Goal: Information Seeking & Learning: Learn about a topic

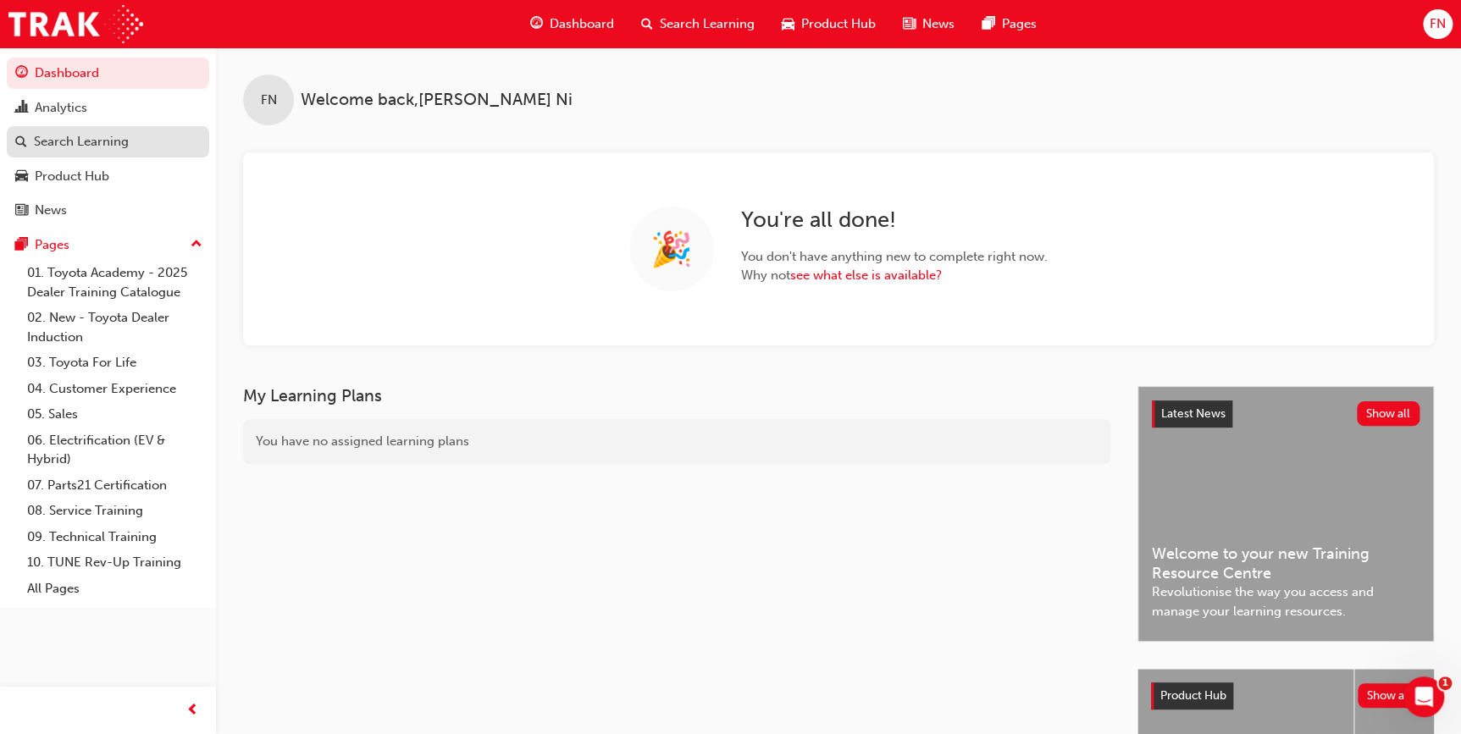
click at [53, 141] on div "Search Learning" at bounding box center [81, 141] width 95 height 19
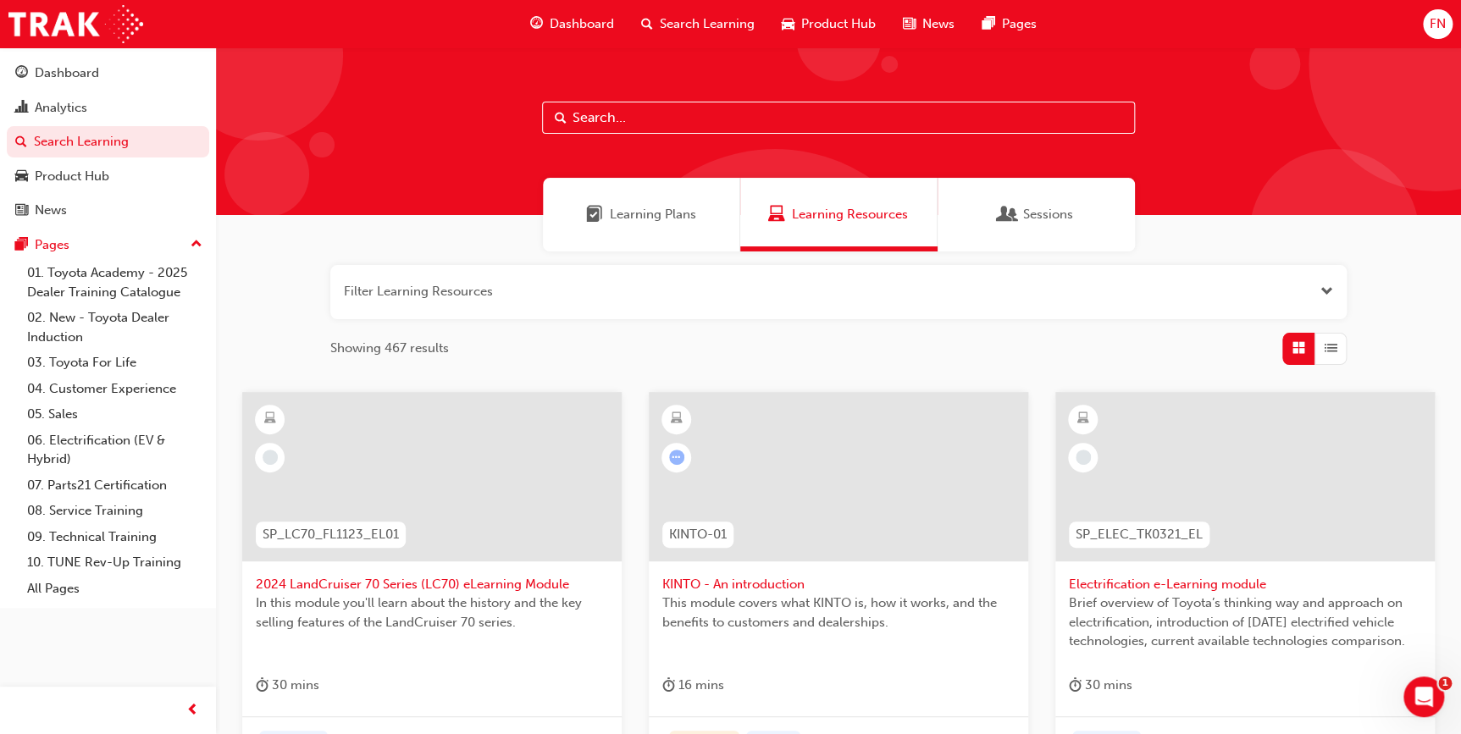
click at [677, 124] on input "text" at bounding box center [838, 118] width 593 height 32
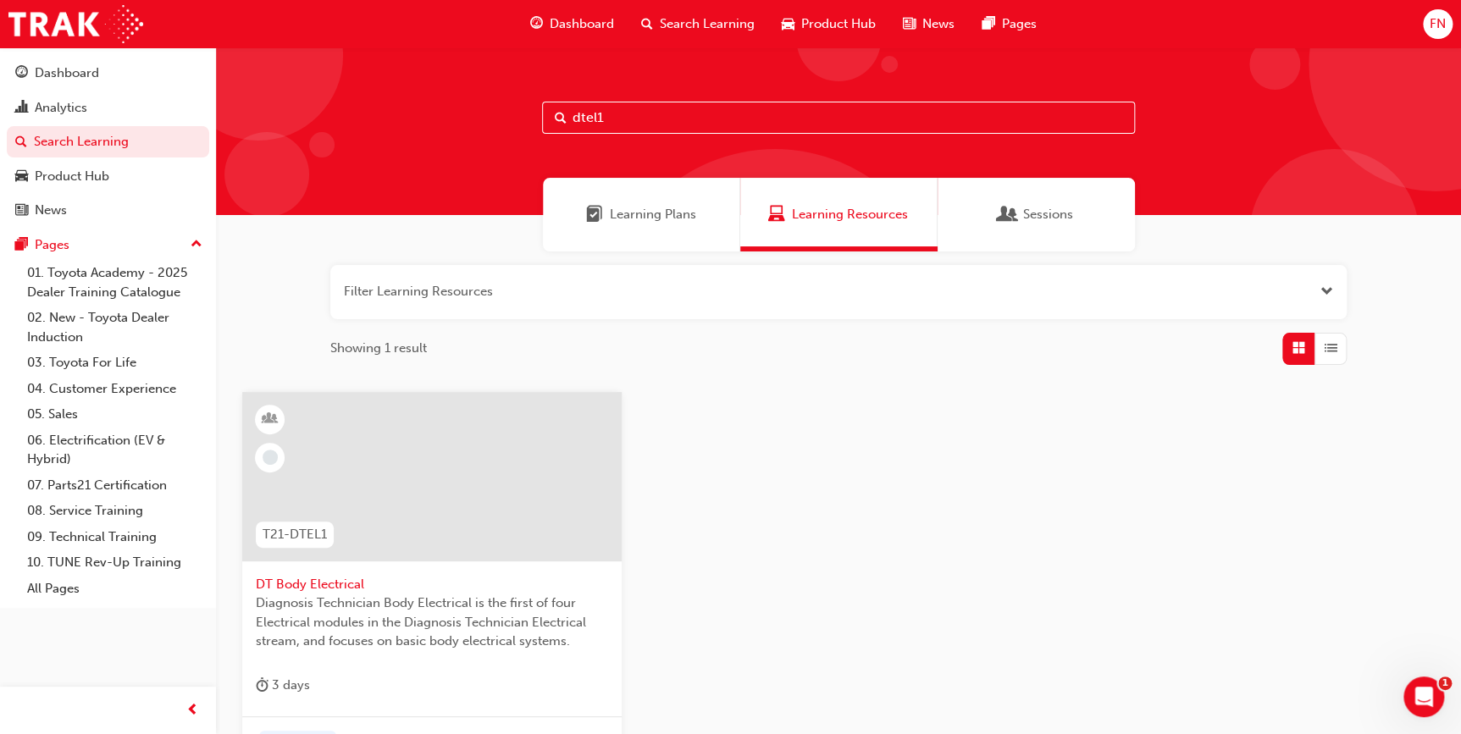
type input "dtel1"
click at [385, 577] on span "DT Body Electrical" at bounding box center [432, 584] width 352 height 19
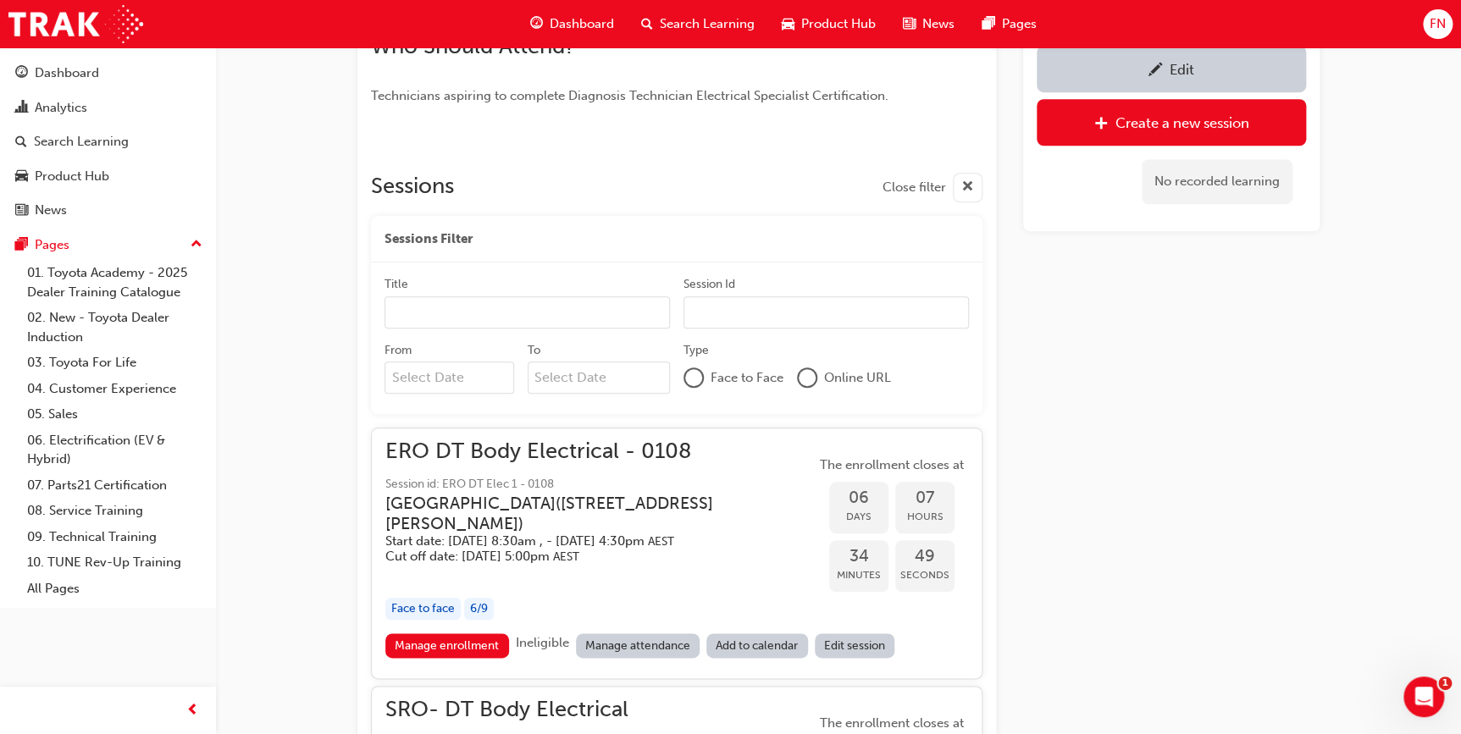
scroll to position [600, 0]
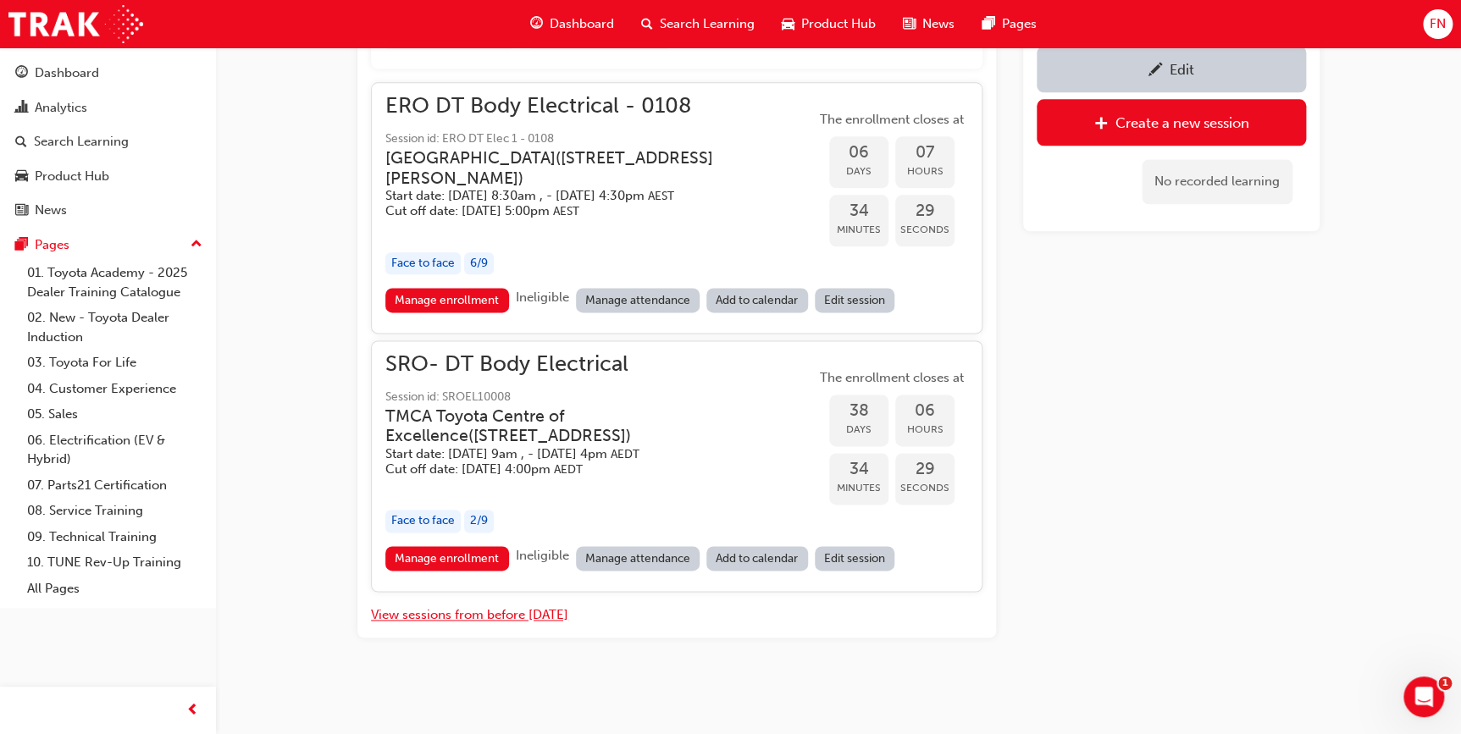
click at [505, 621] on button "View sessions from before [DATE]" at bounding box center [469, 614] width 197 height 19
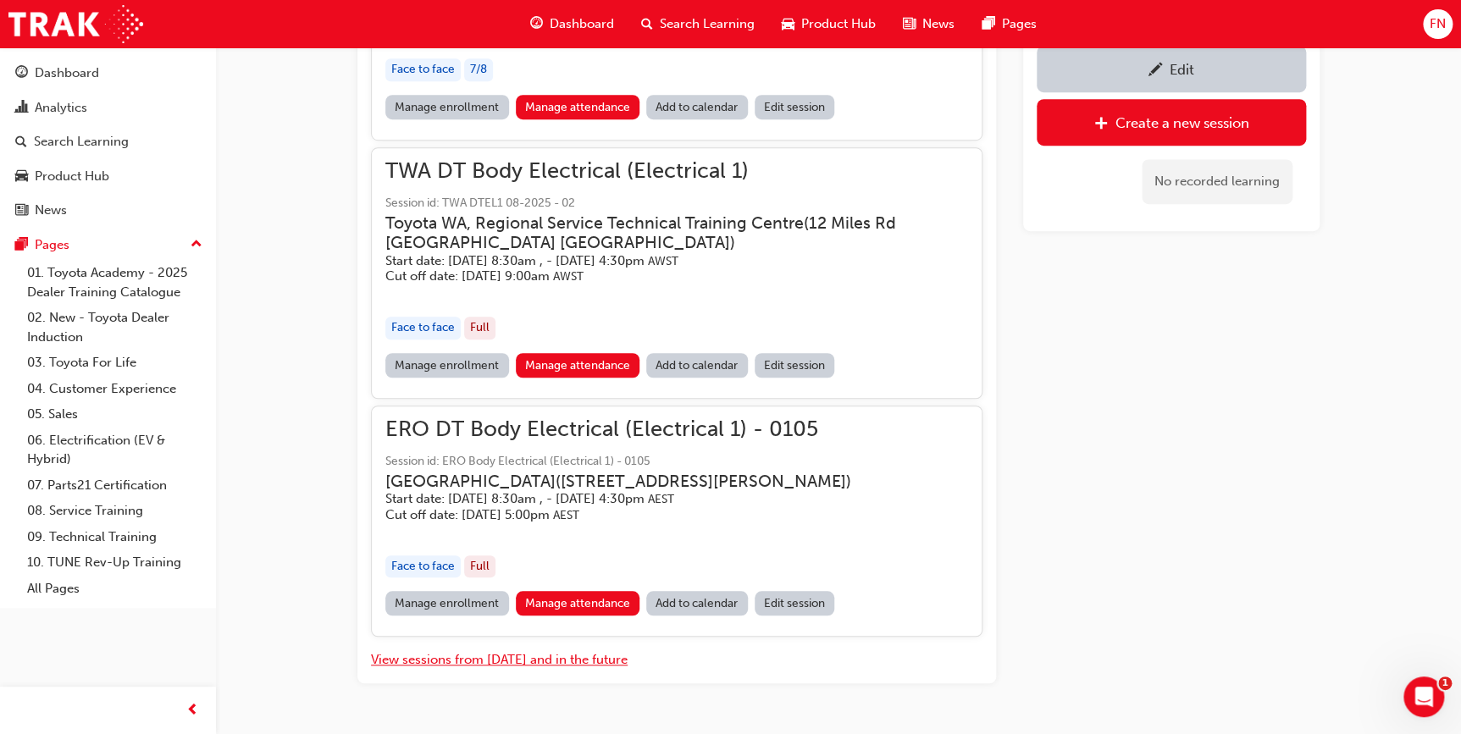
scroll to position [16811, 0]
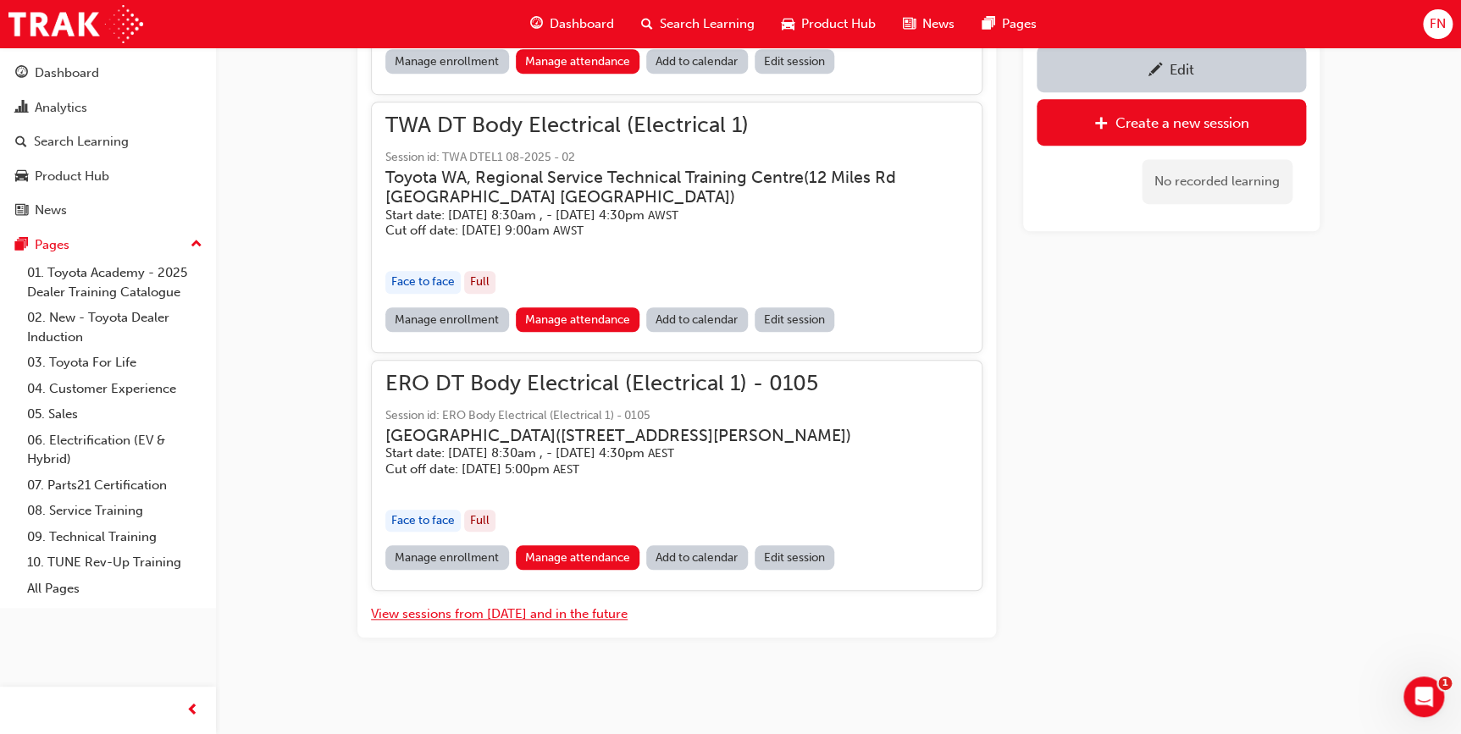
drag, startPoint x: 1468, startPoint y: 109, endPoint x: 23, endPoint y: 14, distance: 1448.4
click at [590, 428] on h3 "[GEOGRAPHIC_DATA] ( [STREET_ADDRESS][PERSON_NAME] )" at bounding box center [618, 435] width 466 height 19
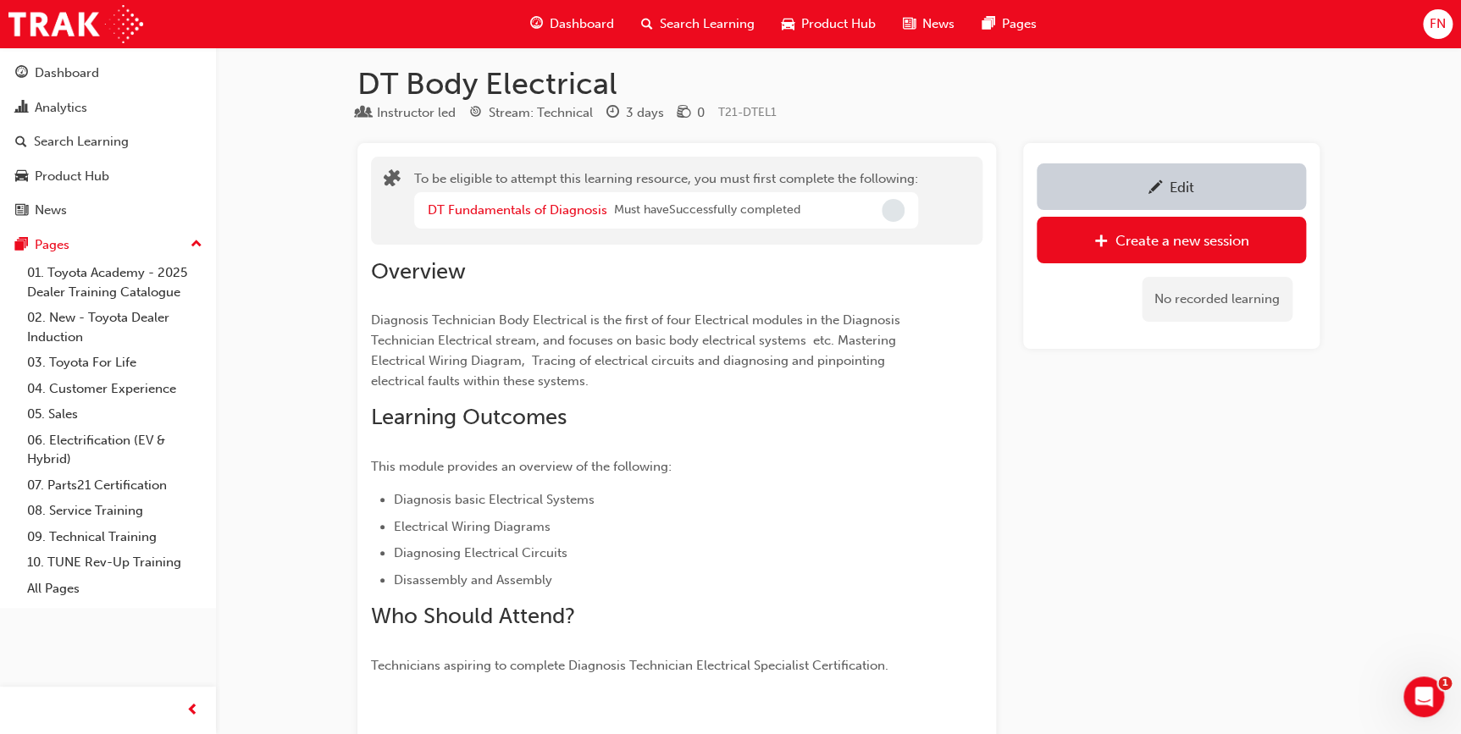
scroll to position [0, 0]
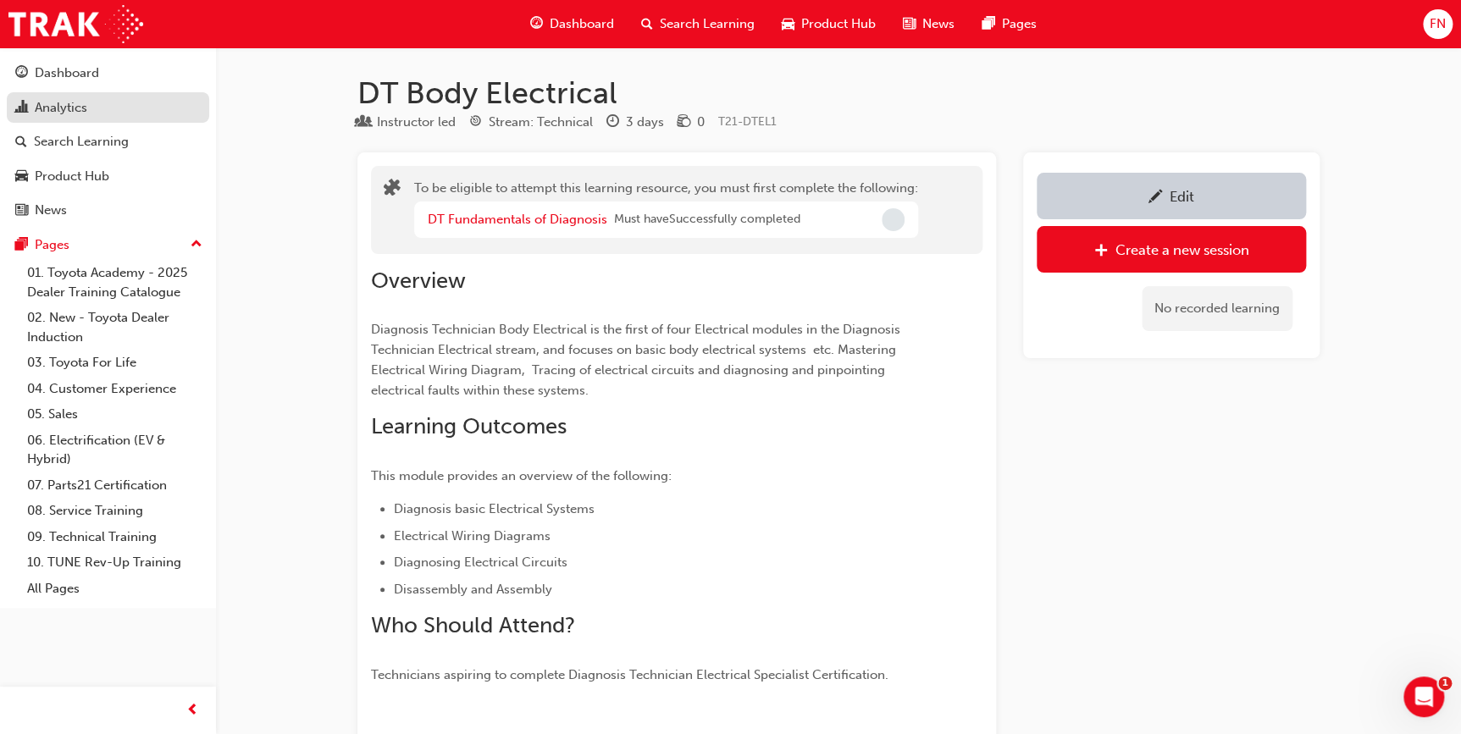
click at [69, 109] on div "Analytics" at bounding box center [61, 107] width 52 height 19
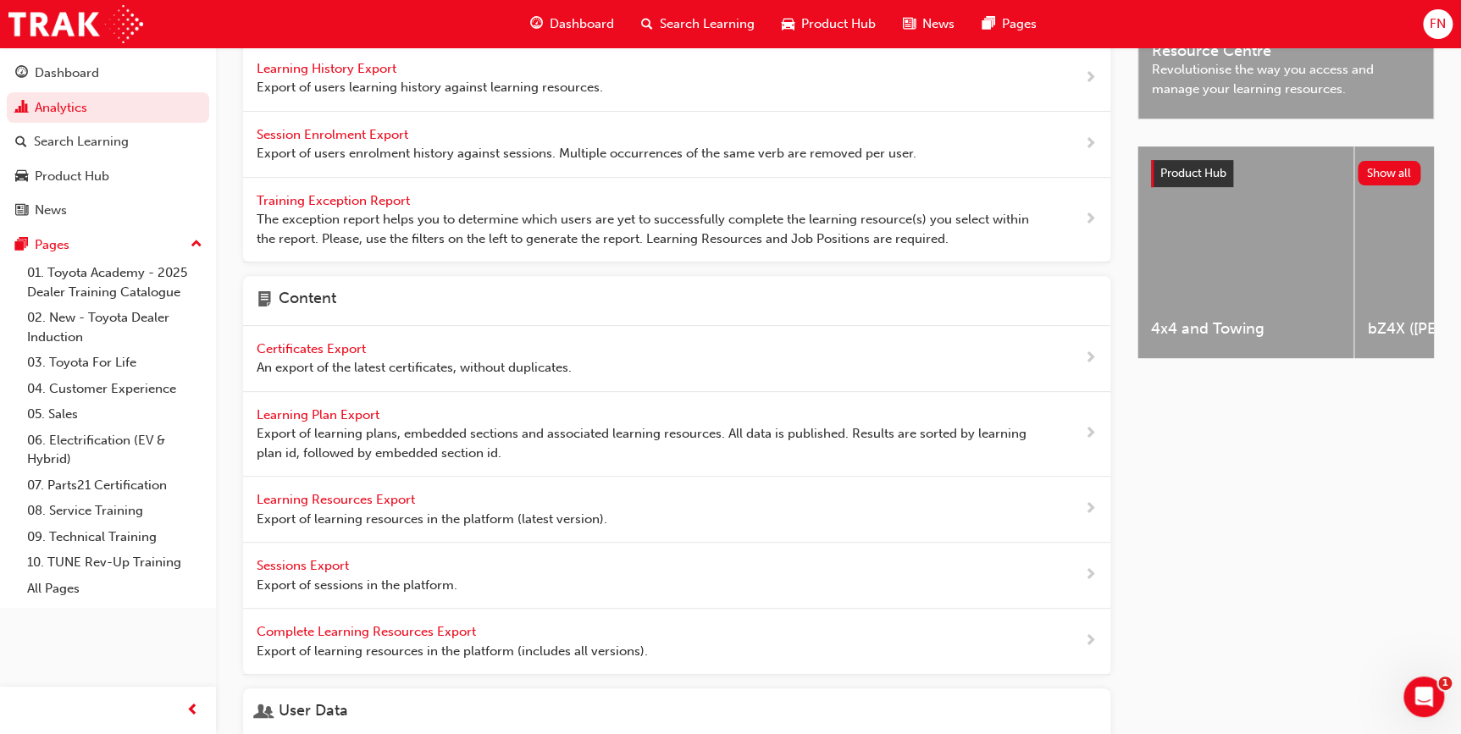
scroll to position [307, 0]
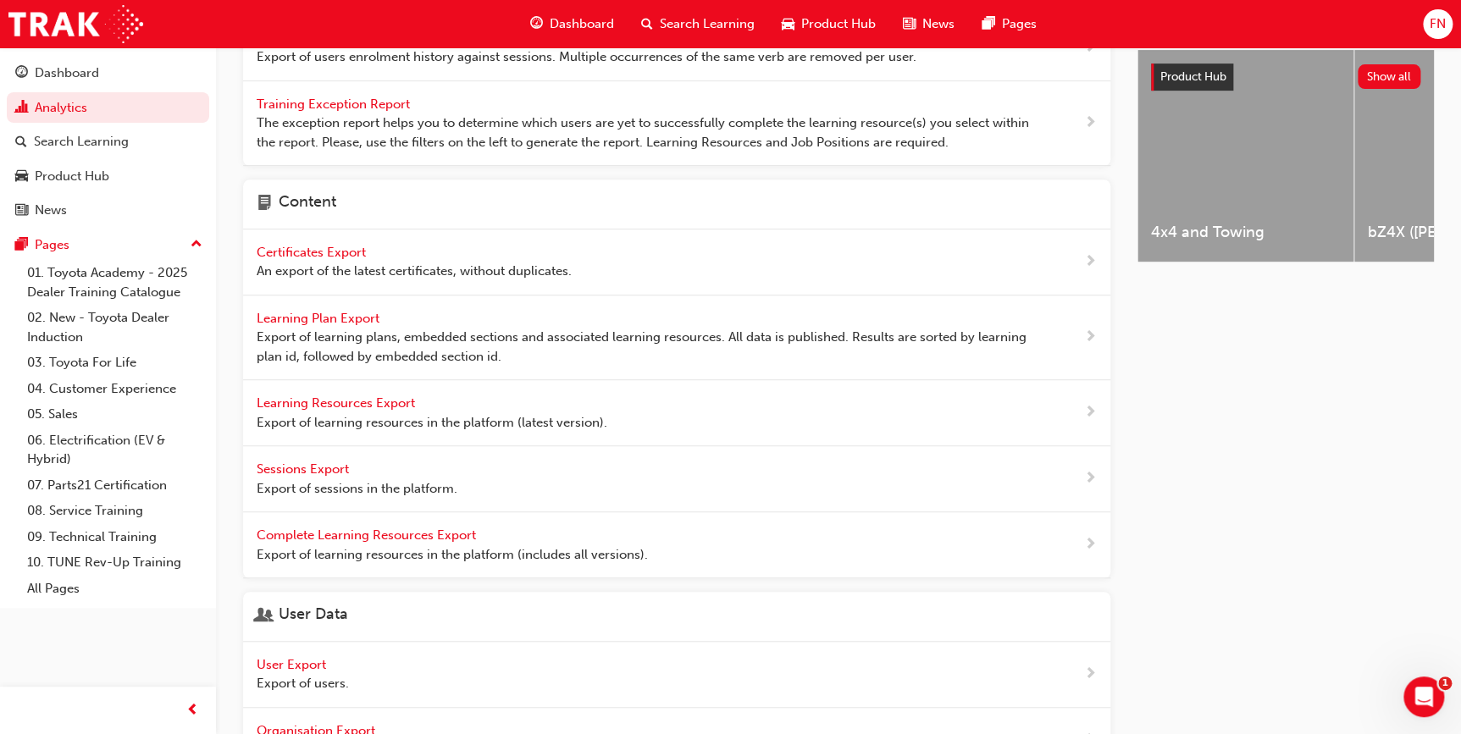
click at [353, 404] on span "Learning Resources Export" at bounding box center [338, 402] width 162 height 15
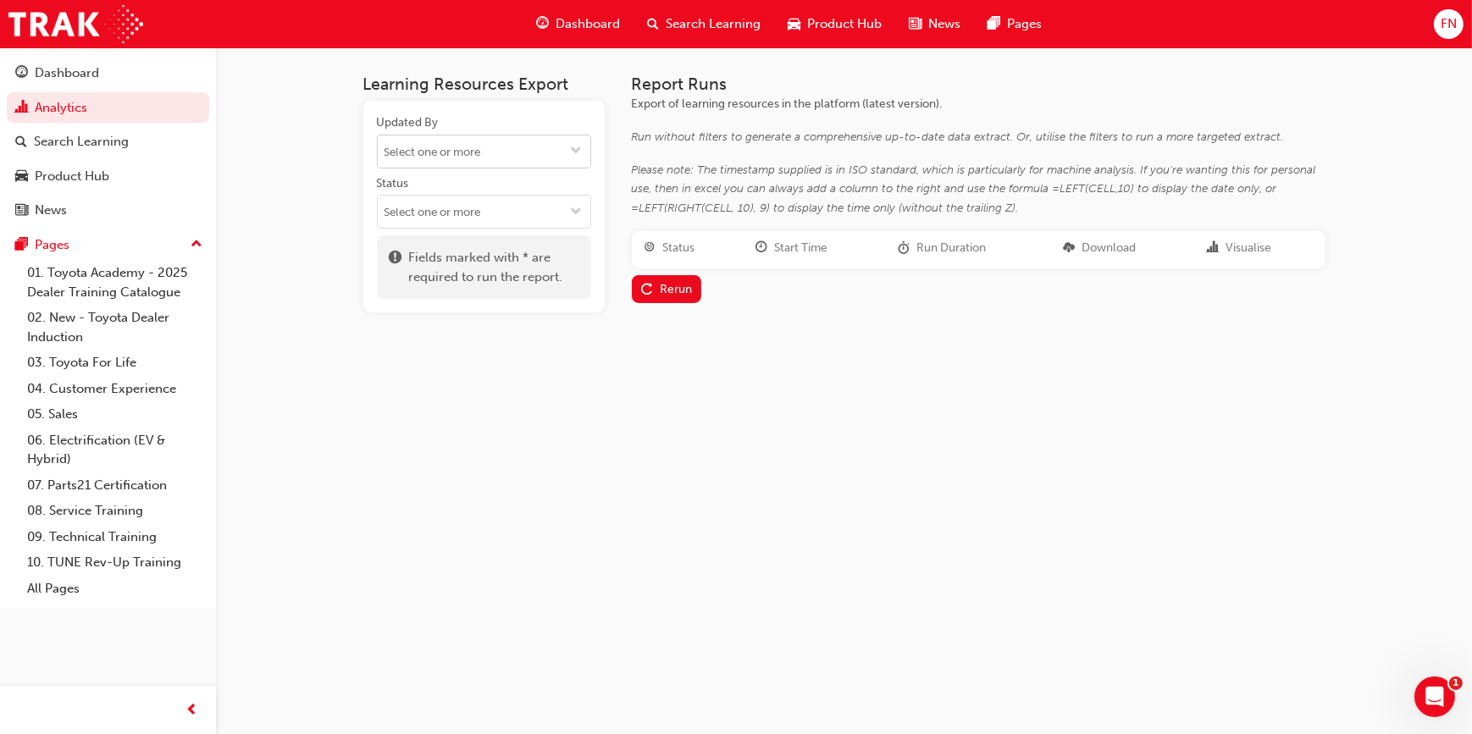
click at [472, 150] on input "Updated By" at bounding box center [484, 151] width 213 height 32
click at [472, 150] on input "Updated By No results, type at least 2 characters of family name" at bounding box center [484, 151] width 213 height 32
click at [484, 202] on li "No results, type at least 2 characters of family name" at bounding box center [484, 193] width 214 height 51
click at [507, 434] on div "Learning Resources Export Updated By No results, type at least 2 characters of …" at bounding box center [736, 367] width 1472 height 734
click at [485, 229] on div "Updated By Status Fields marked with * are required to run the report." at bounding box center [483, 207] width 241 height 212
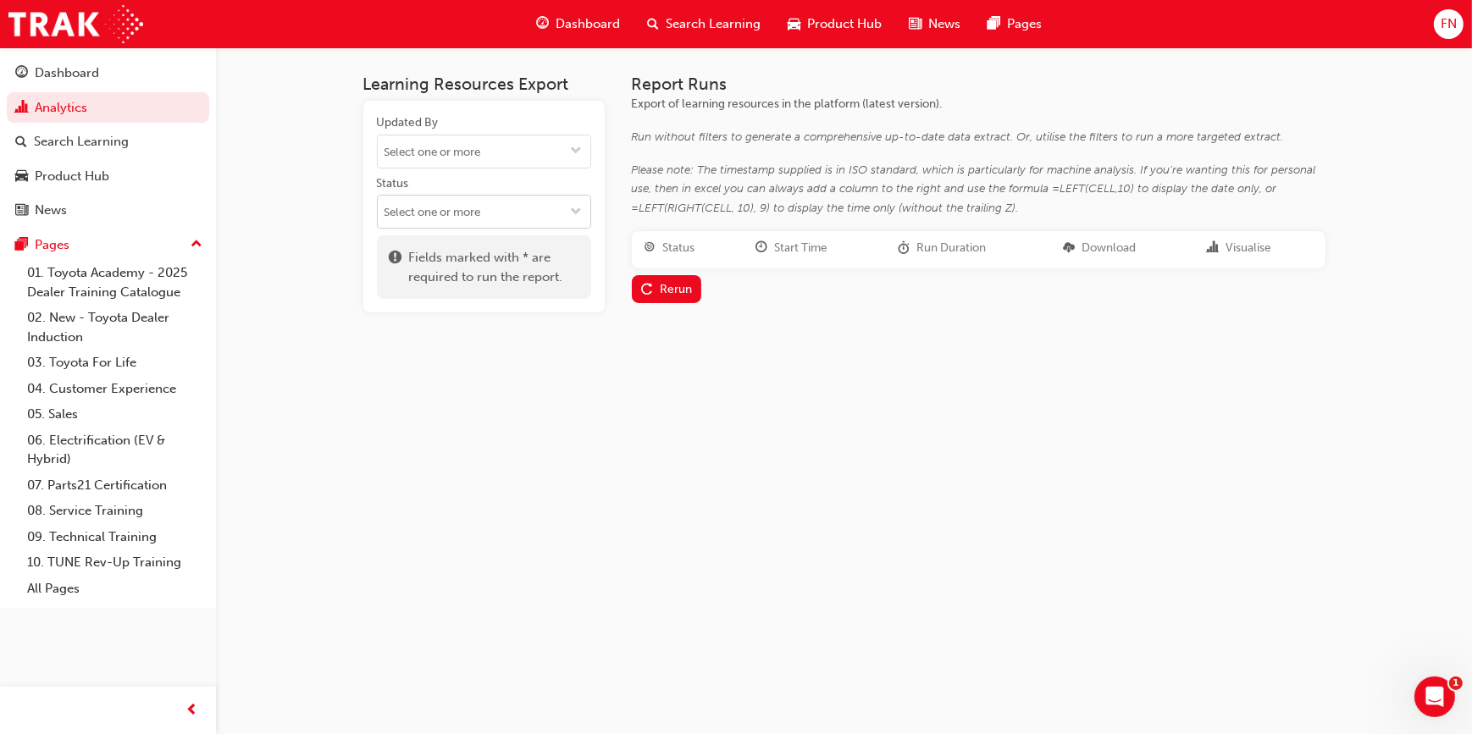
drag, startPoint x: 485, startPoint y: 229, endPoint x: 485, endPoint y: 213, distance: 16.1
click at [485, 213] on input "Status" at bounding box center [484, 212] width 213 height 32
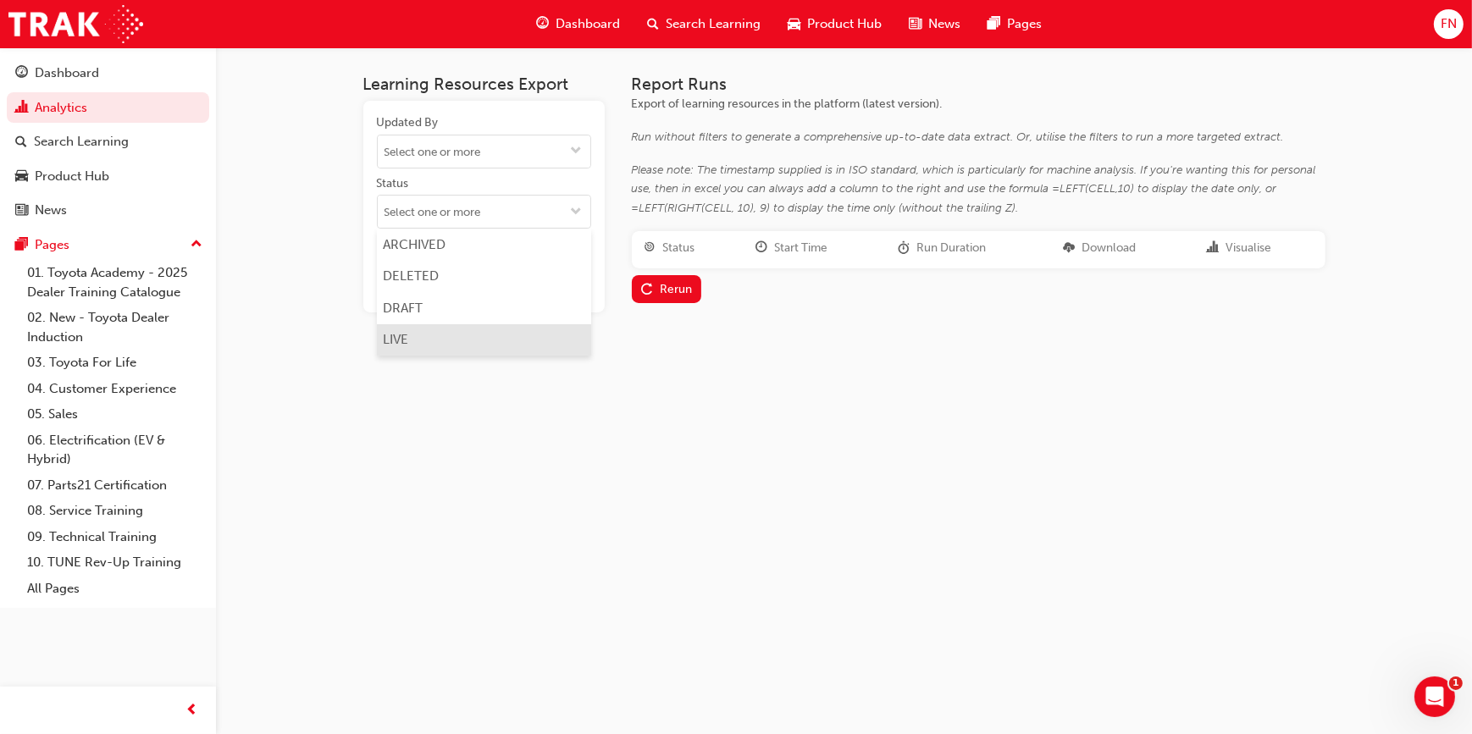
click at [416, 342] on li "LIVE" at bounding box center [484, 340] width 214 height 32
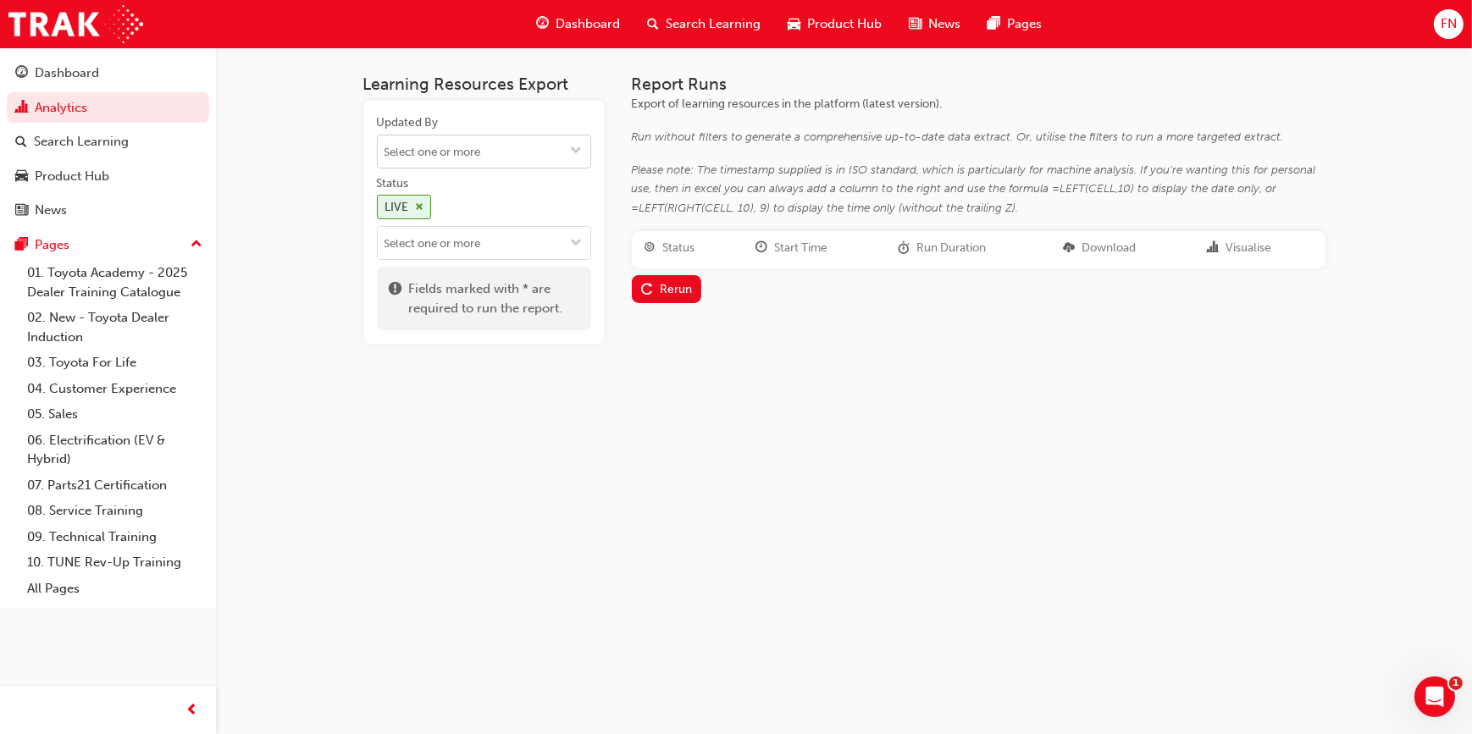
click at [459, 157] on input "Updated By" at bounding box center [484, 151] width 213 height 32
click at [459, 157] on input "Updated By No results, type at least 2 characters of family name" at bounding box center [484, 151] width 213 height 32
click at [679, 507] on div "Learning Resources Export Updated By No results, type at least 2 characters of …" at bounding box center [736, 367] width 1472 height 734
click at [660, 296] on div "Rerun" at bounding box center [666, 289] width 51 height 18
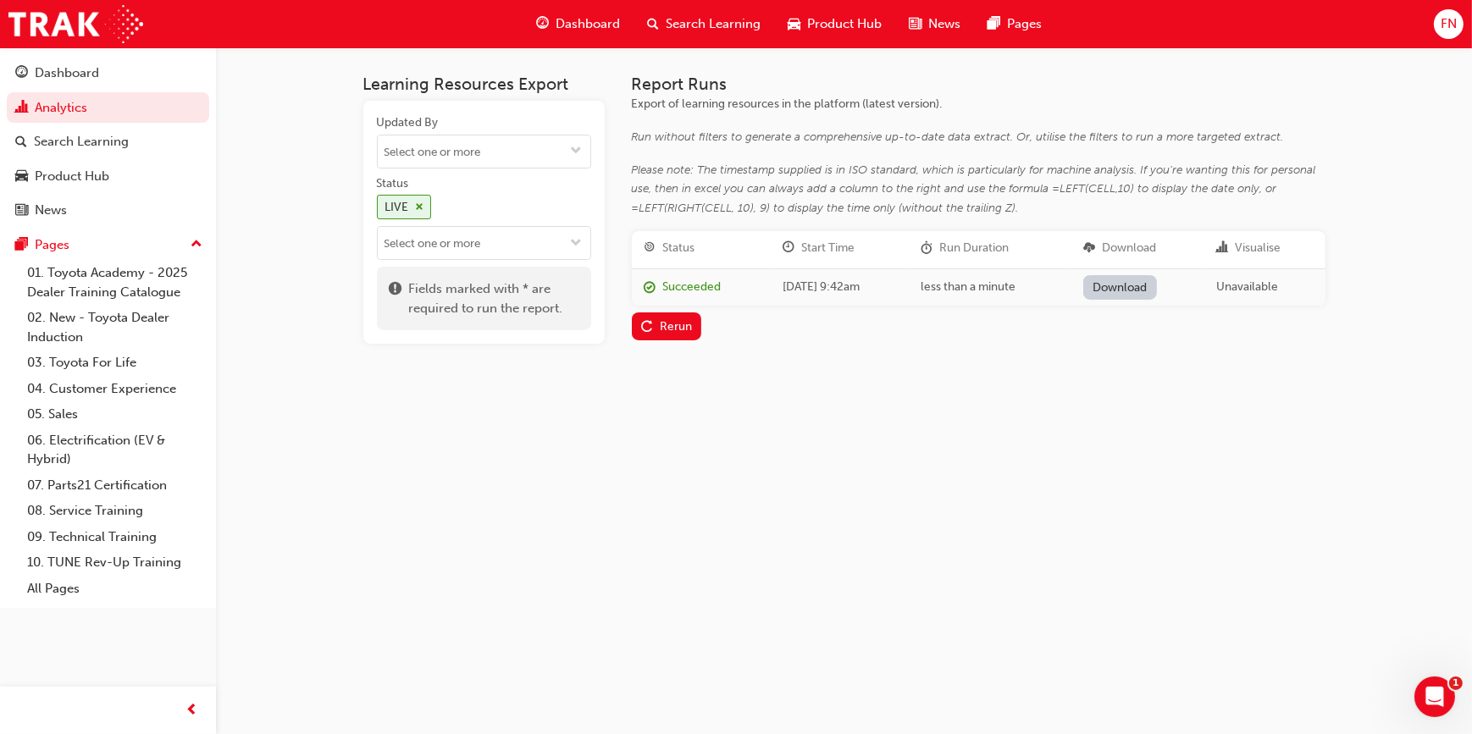
click at [1148, 295] on link "Download" at bounding box center [1120, 287] width 74 height 25
